Goal: Transaction & Acquisition: Purchase product/service

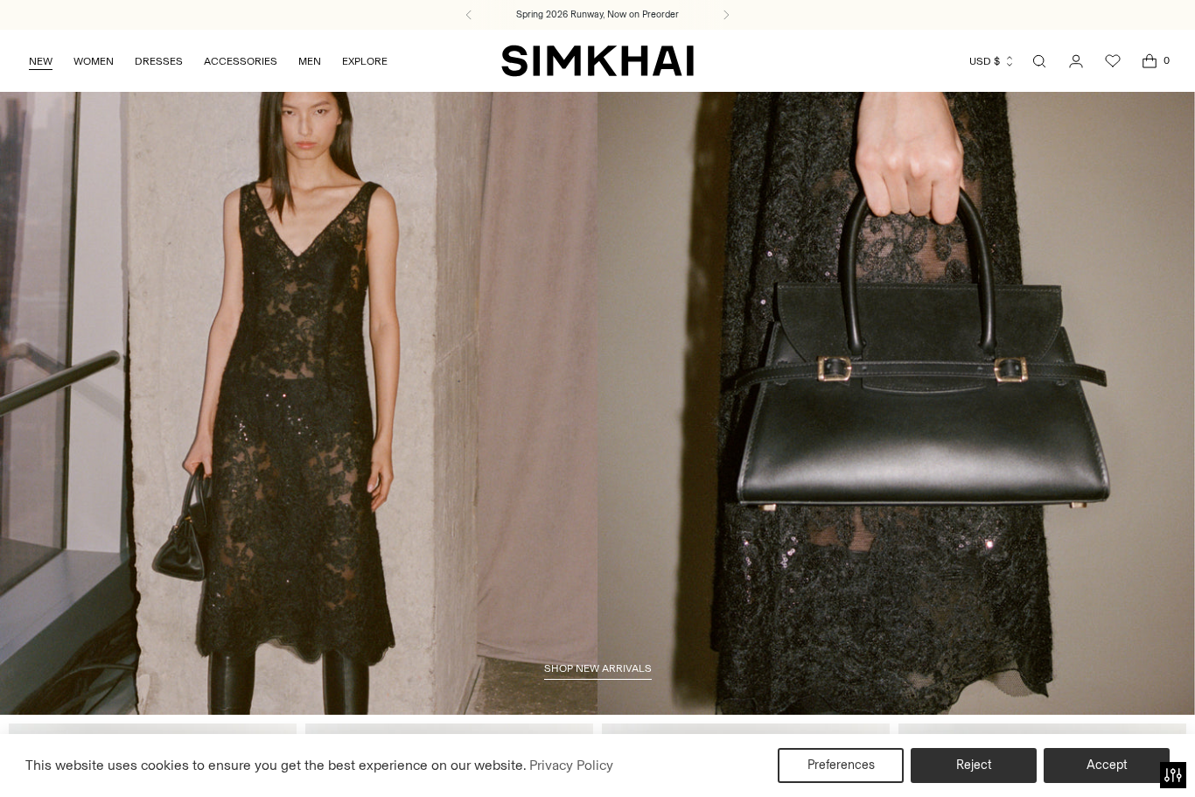
click at [45, 72] on link "NEW" at bounding box center [41, 61] width 24 height 39
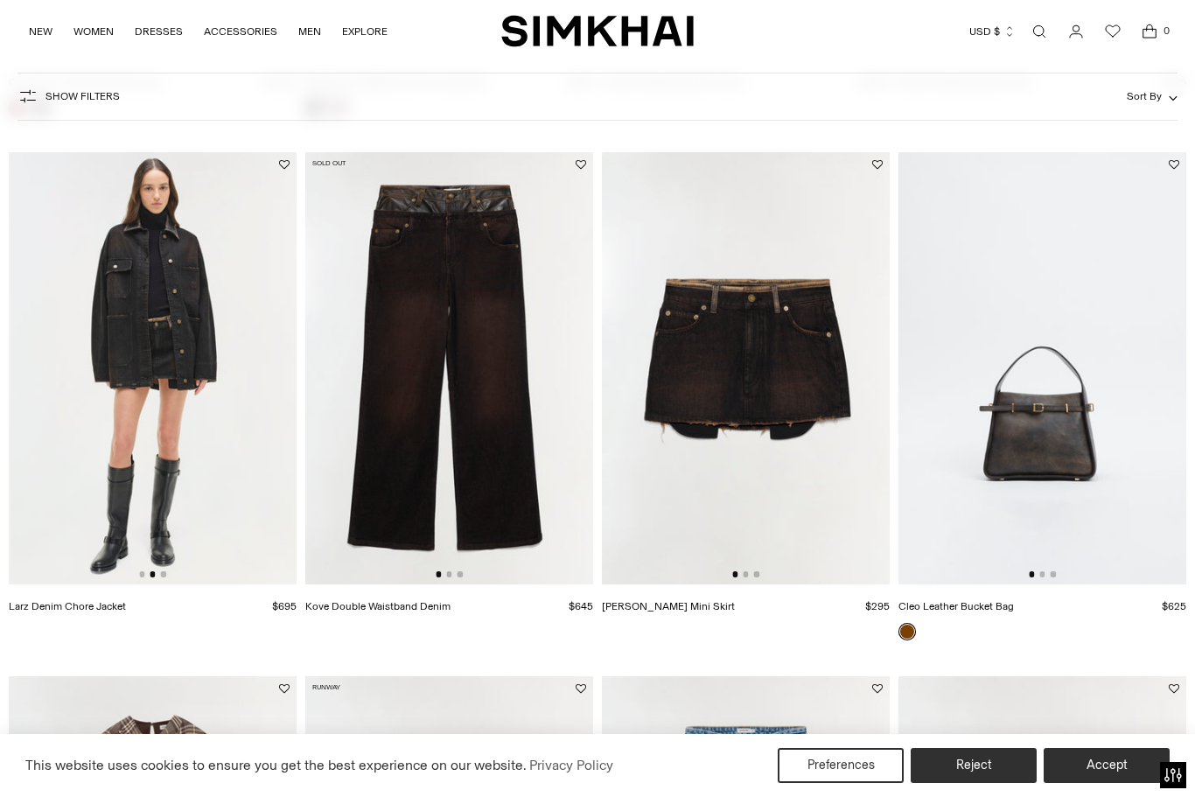
scroll to position [0, 288]
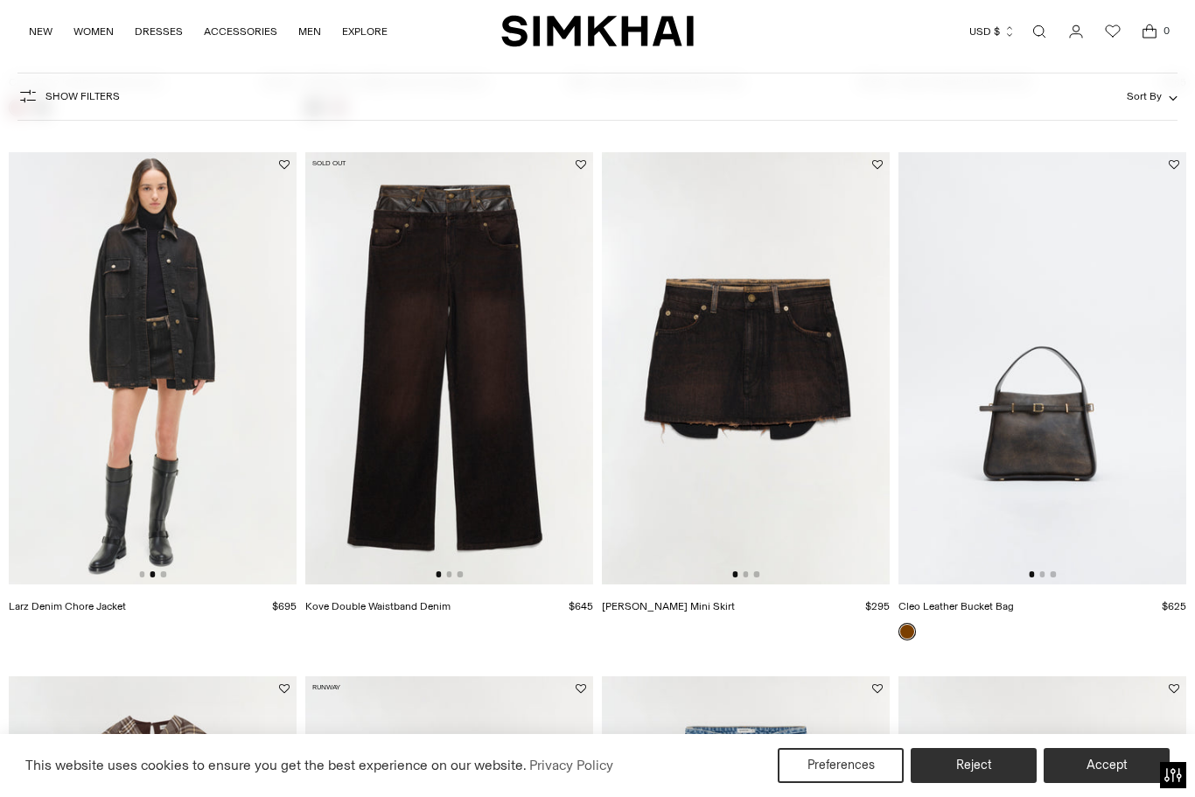
click at [123, 327] on img at bounding box center [153, 368] width 288 height 432
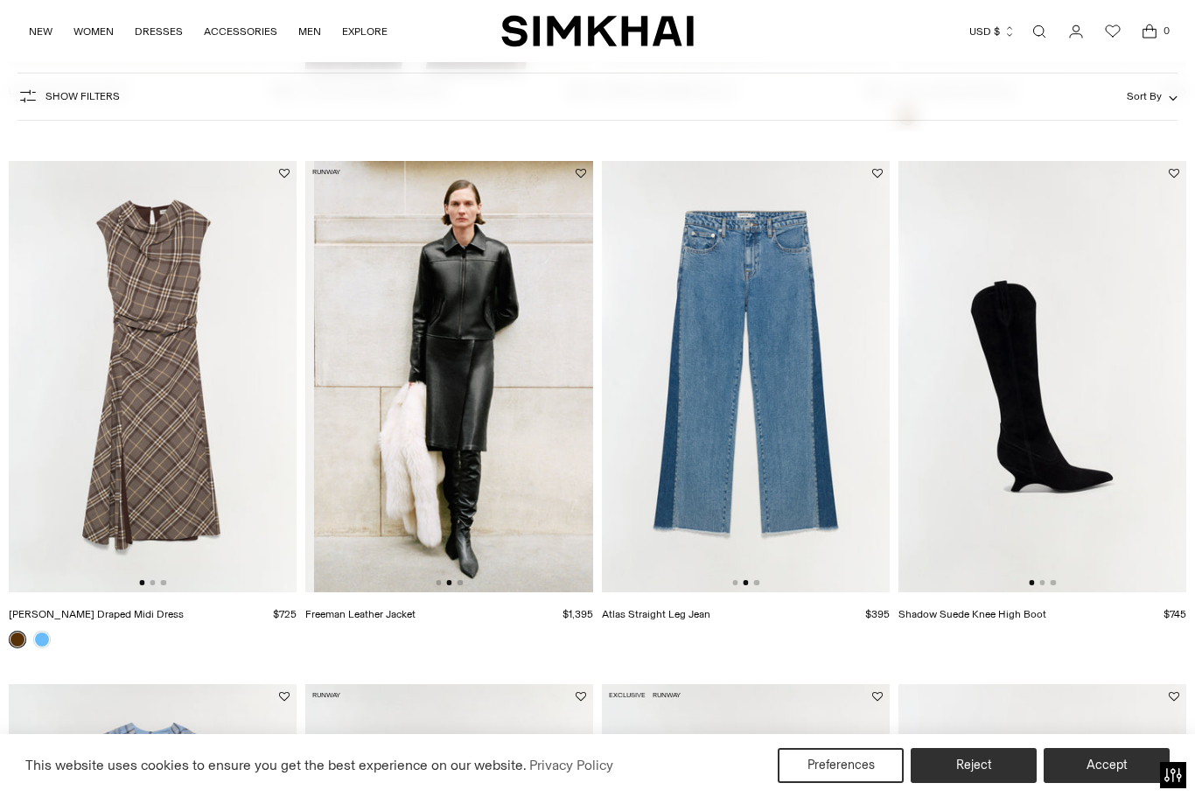
scroll to position [0, 270]
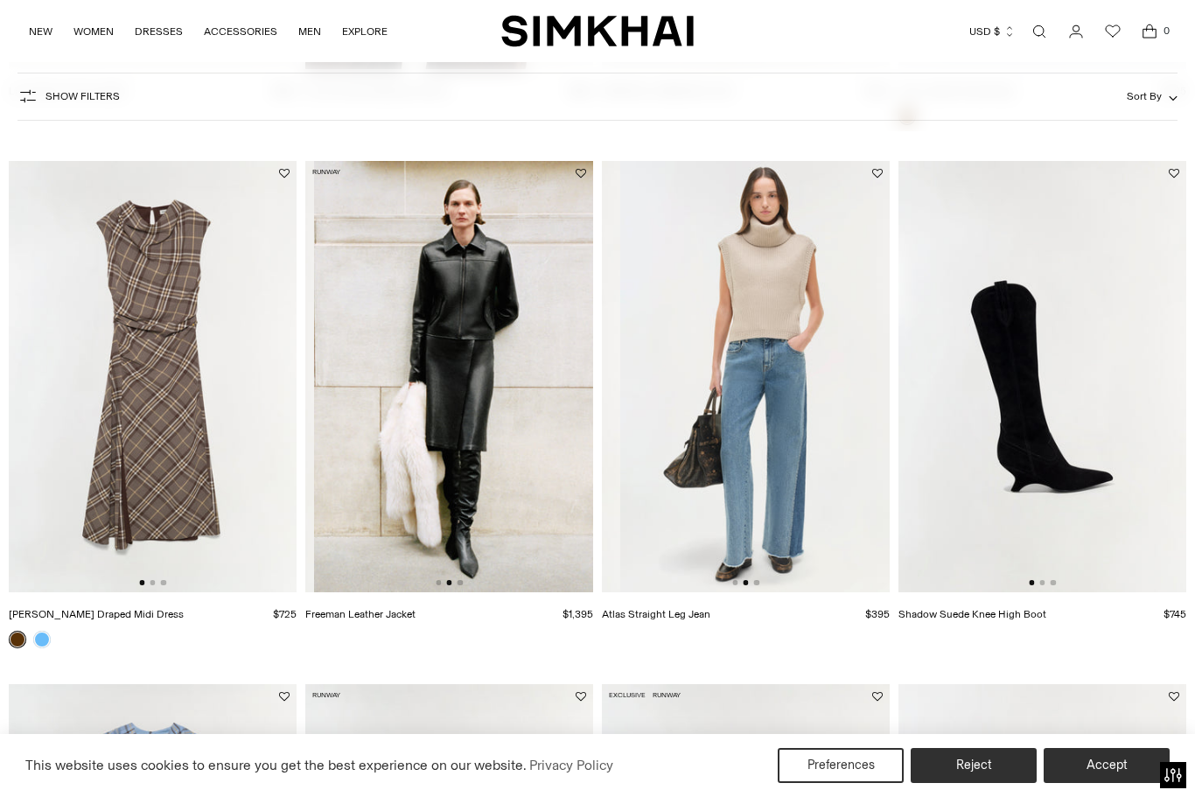
click at [527, 493] on img at bounding box center [458, 377] width 288 height 432
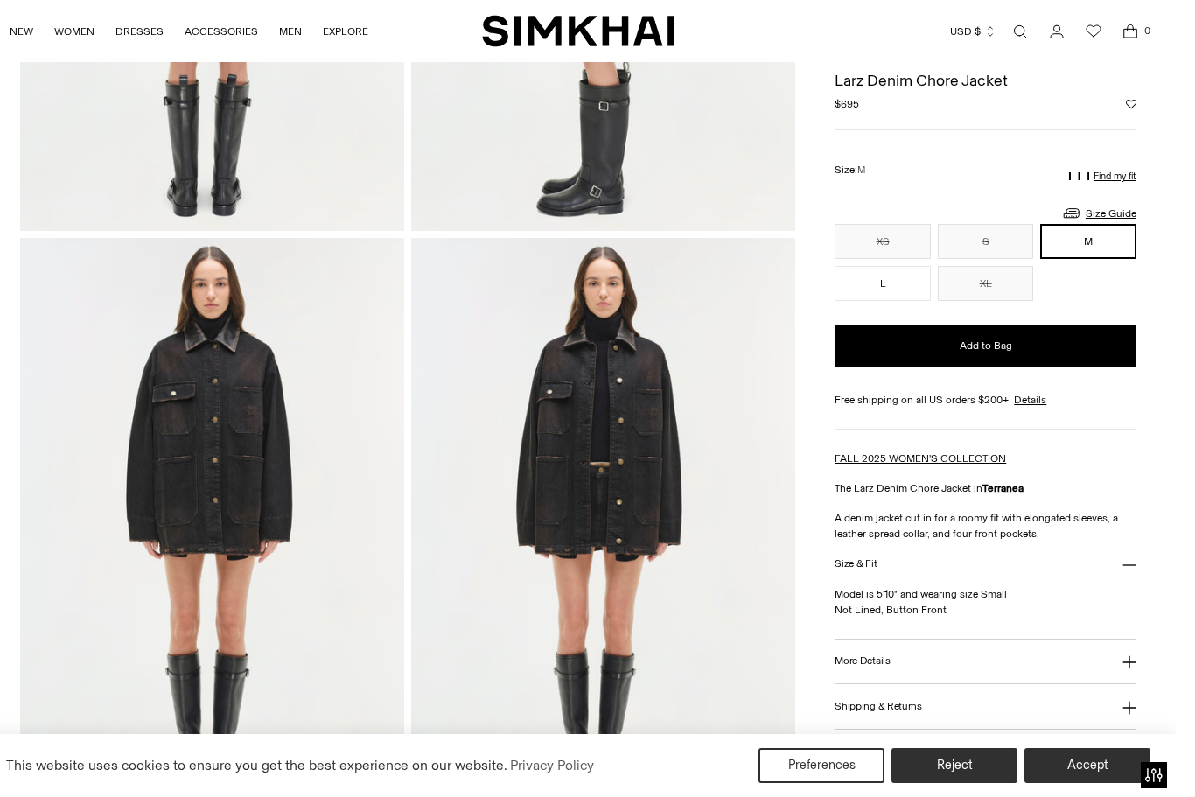
scroll to position [1072, 0]
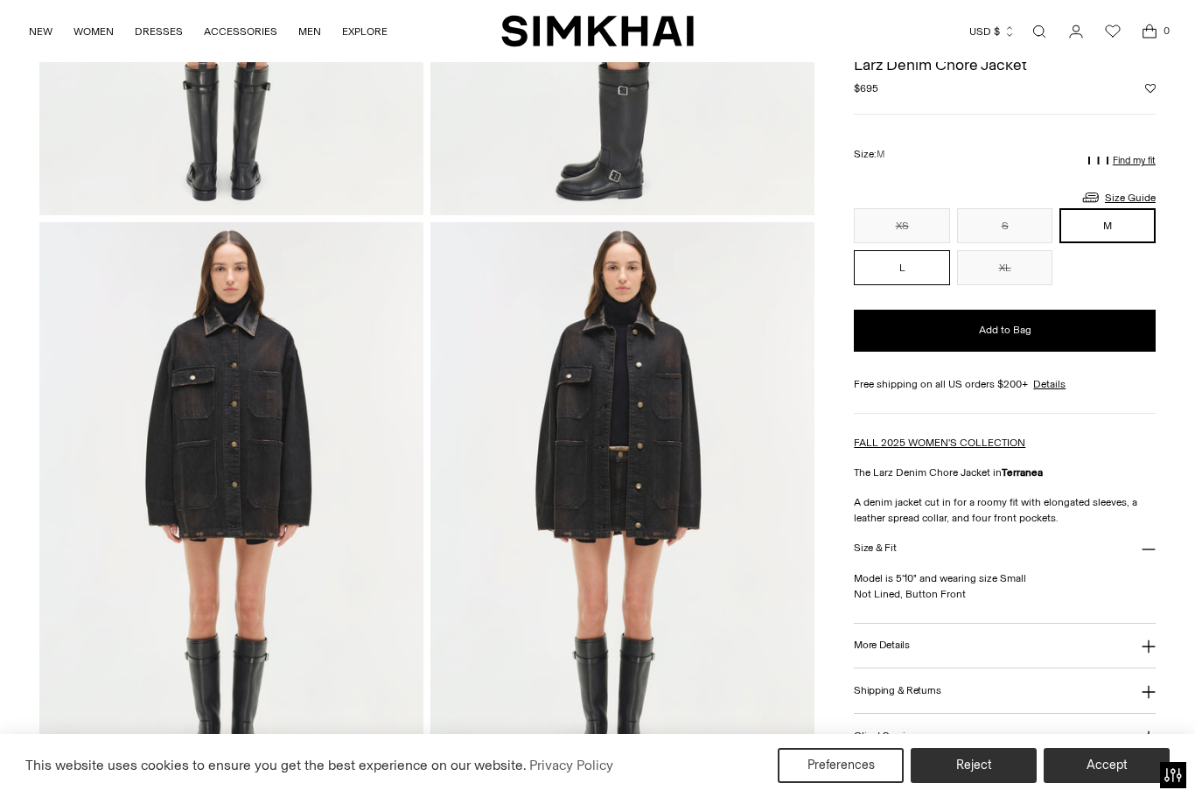
click at [896, 277] on button "L" at bounding box center [902, 267] width 96 height 35
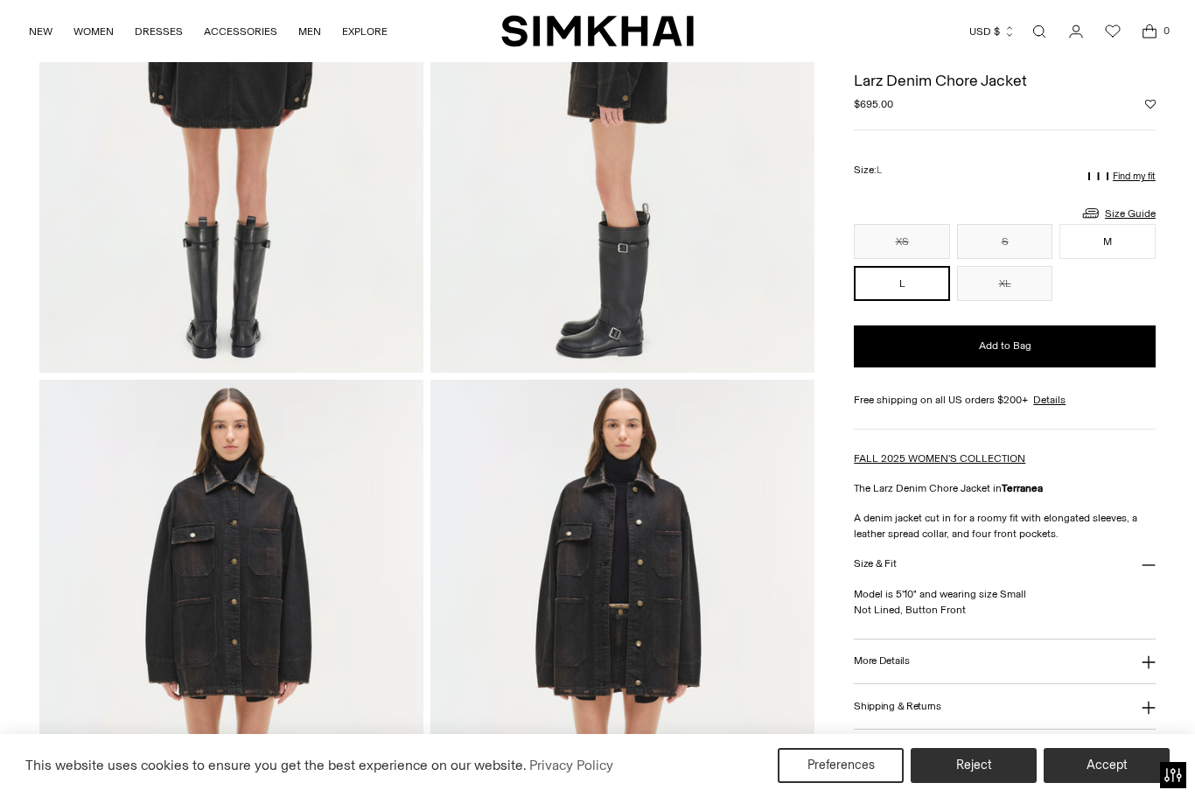
scroll to position [867, 0]
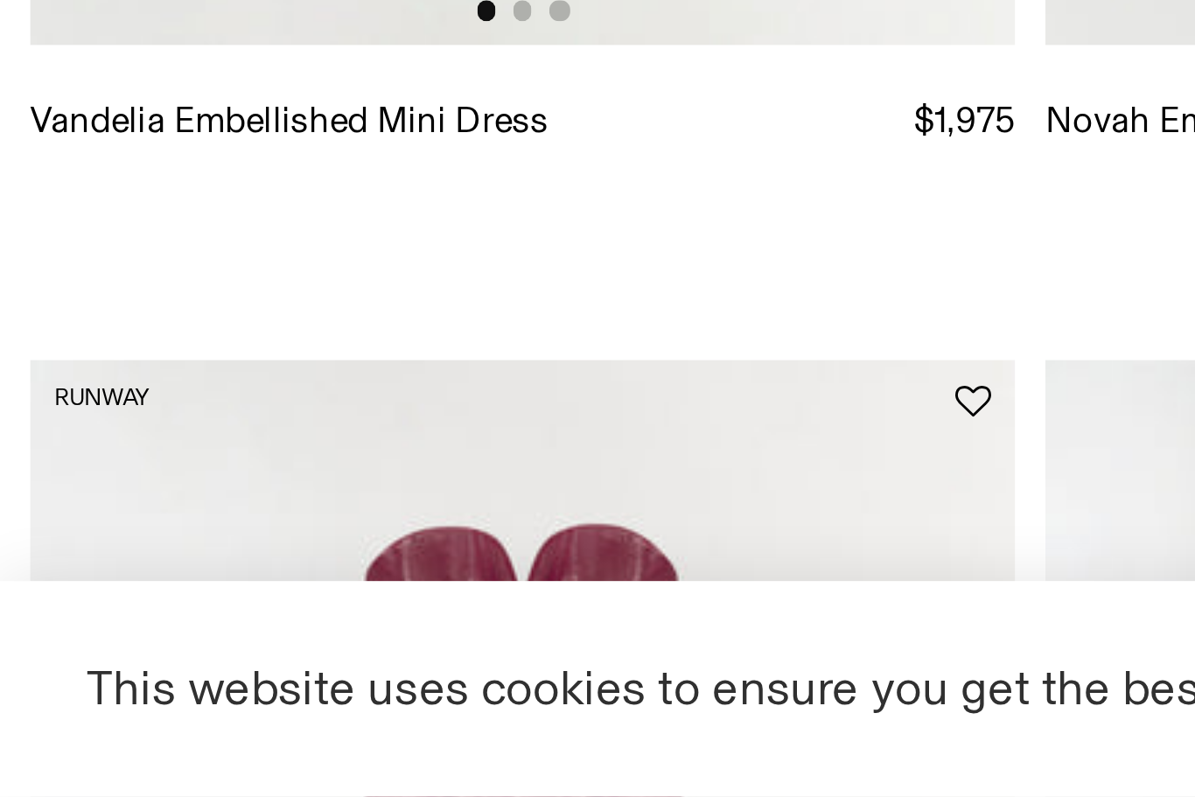
scroll to position [57, 0]
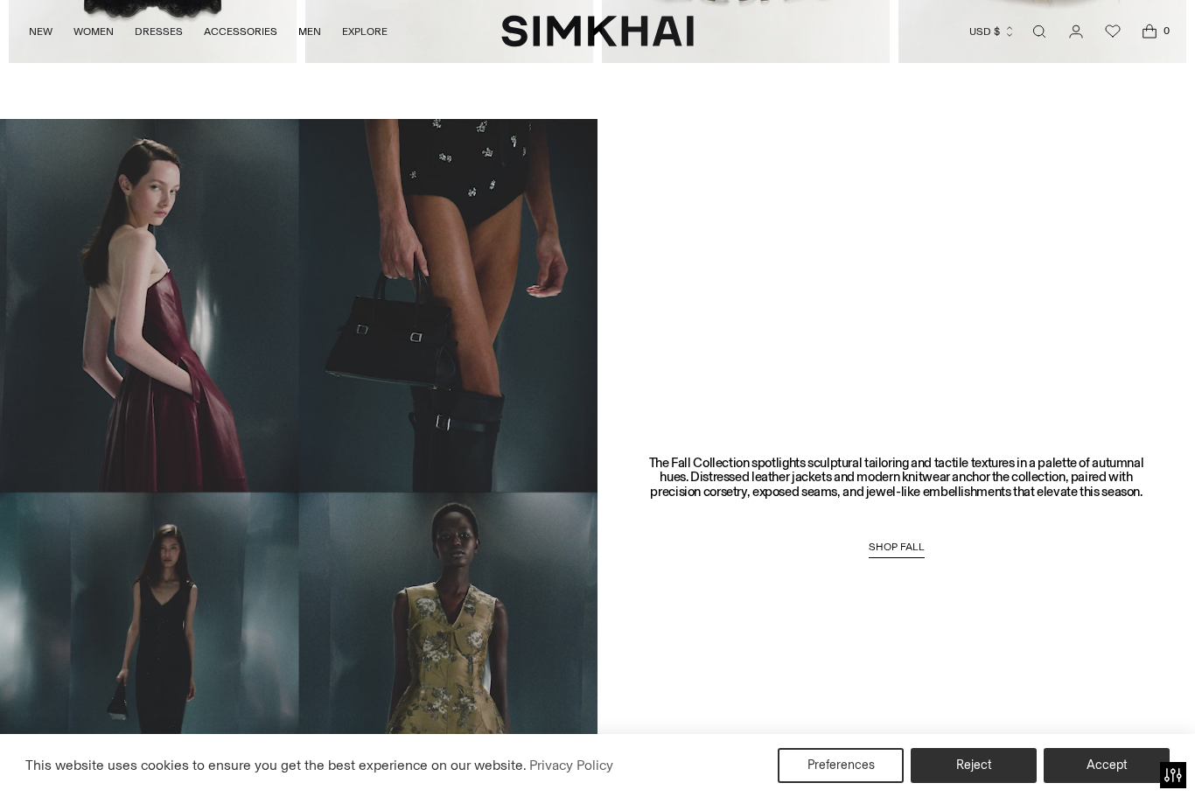
scroll to position [1020, 0]
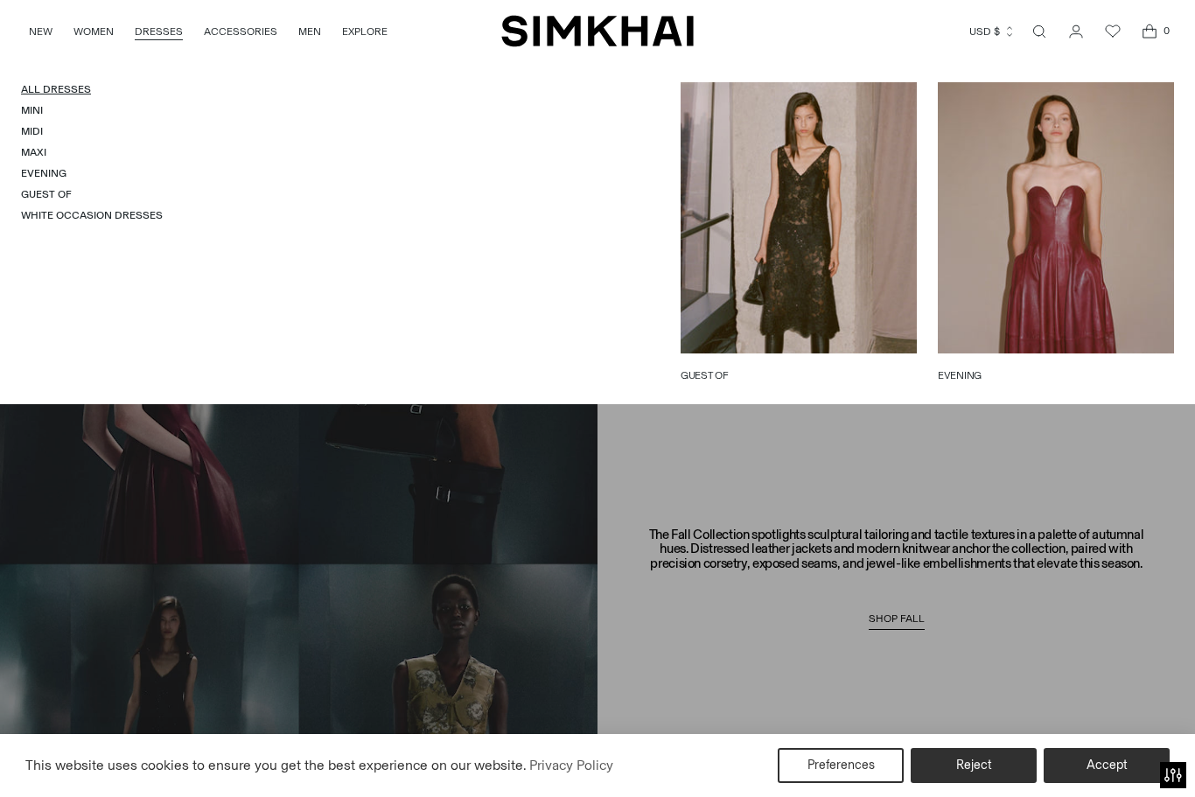
click at [73, 95] on link "All Dresses" at bounding box center [56, 89] width 70 height 12
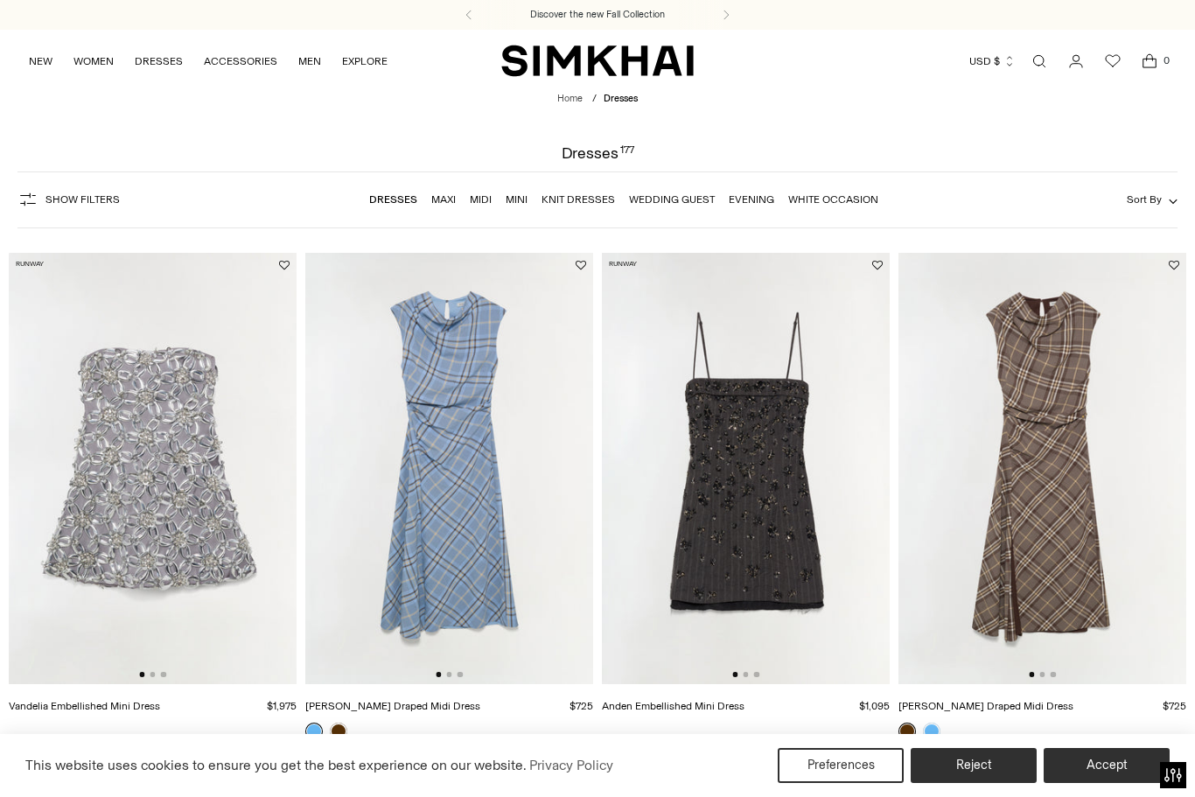
click at [1149, 203] on span "Sort By" at bounding box center [1144, 199] width 35 height 12
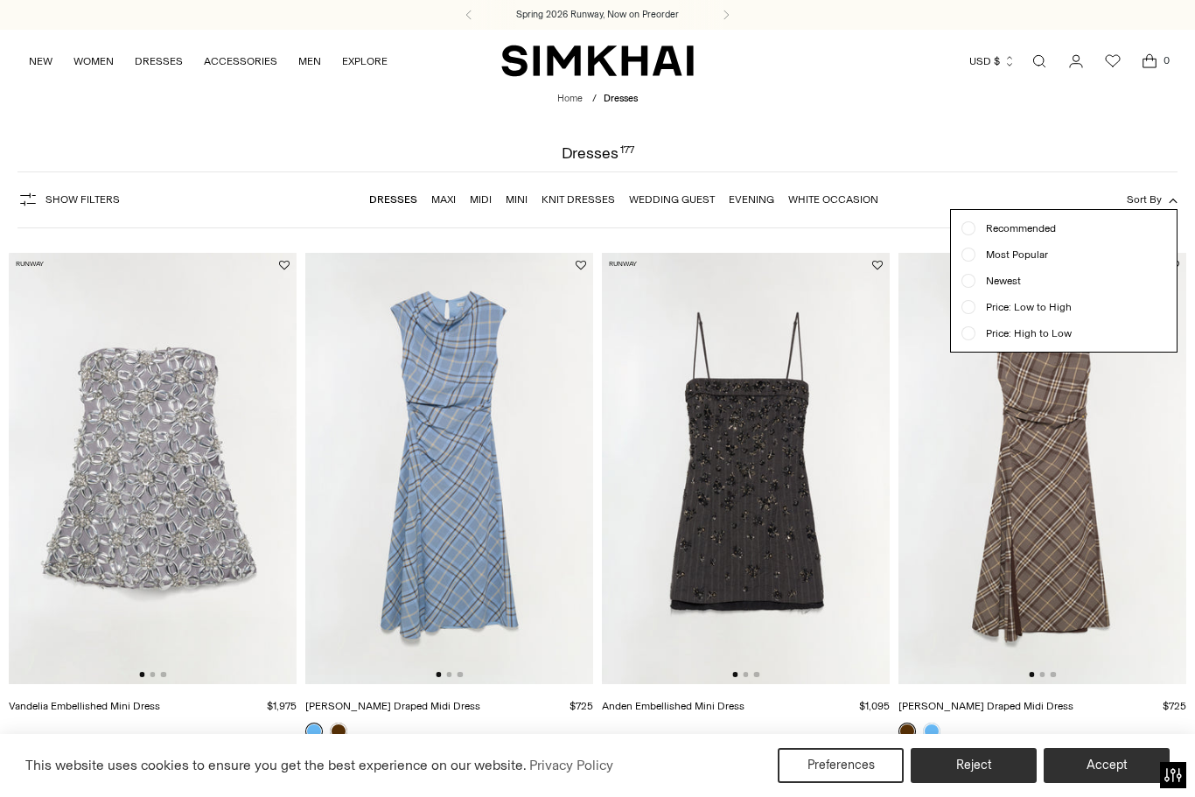
click at [1047, 284] on div "Newest" at bounding box center [1064, 281] width 205 height 16
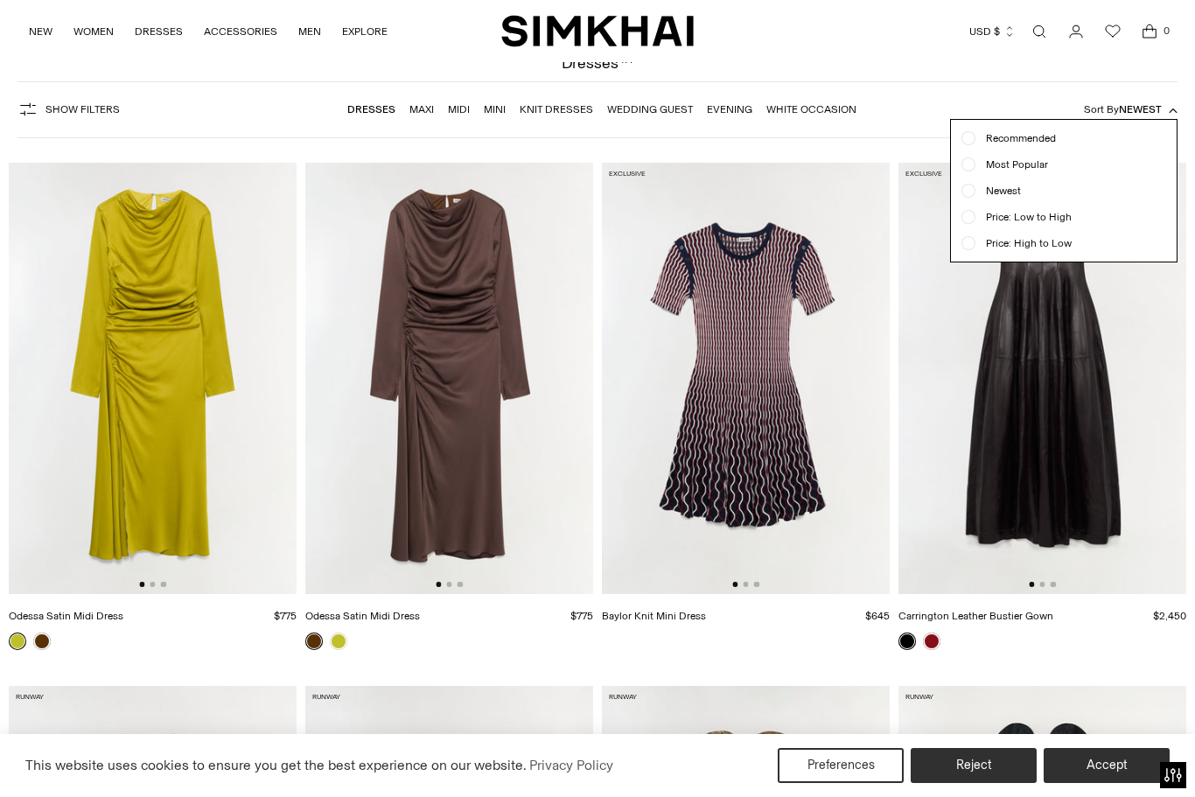
scroll to position [56, 0]
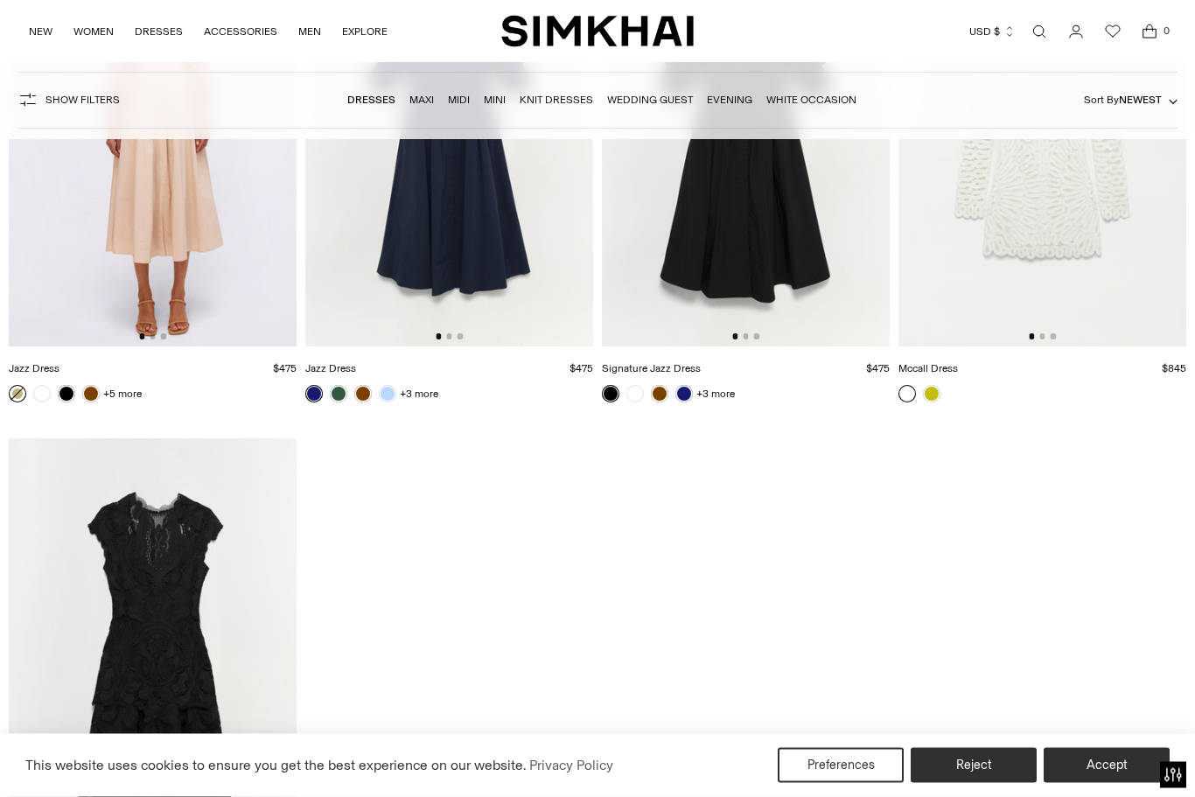
scroll to position [22668, 0]
